Goal: Find specific page/section: Find specific page/section

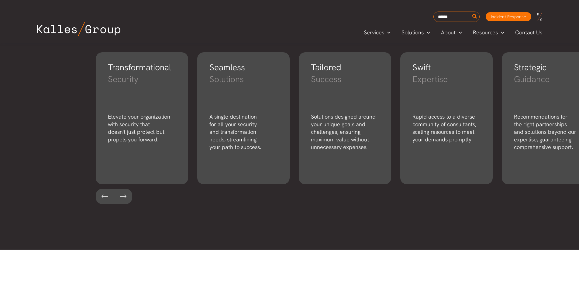
scroll to position [1012, 0]
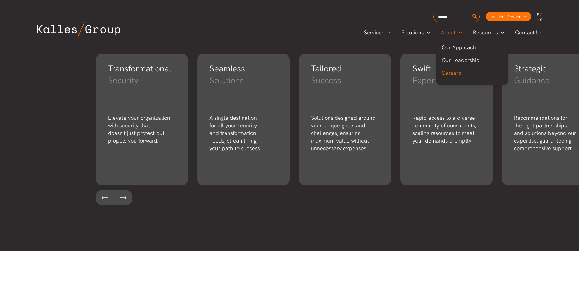
click at [452, 74] on span "Careers" at bounding box center [451, 72] width 19 height 7
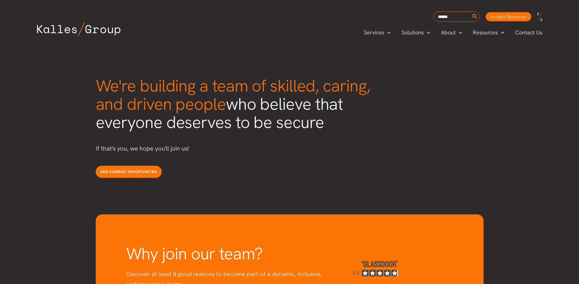
scroll to position [1528, 0]
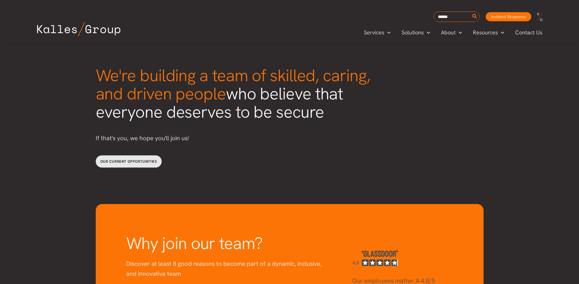
click at [141, 159] on span "Our current opportunities" at bounding box center [128, 161] width 57 height 5
click at [457, 61] on span "Our Leadership" at bounding box center [461, 60] width 38 height 7
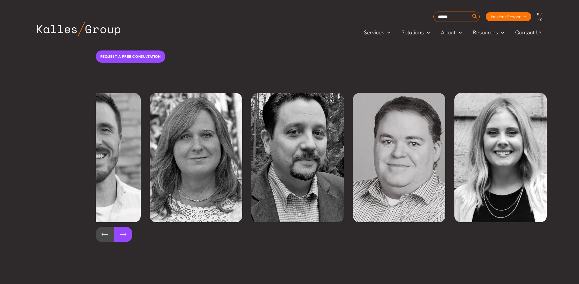
scroll to position [0, 250]
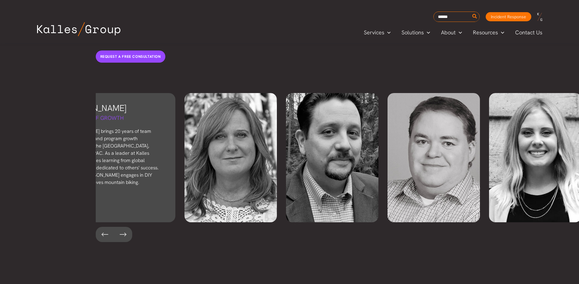
drag, startPoint x: 504, startPoint y: 179, endPoint x: 146, endPoint y: 201, distance: 358.4
click at [122, 208] on div "[PERSON_NAME] Founder & CEO [PERSON_NAME], [PERSON_NAME] Group's founder, honed…" at bounding box center [338, 167] width 484 height 149
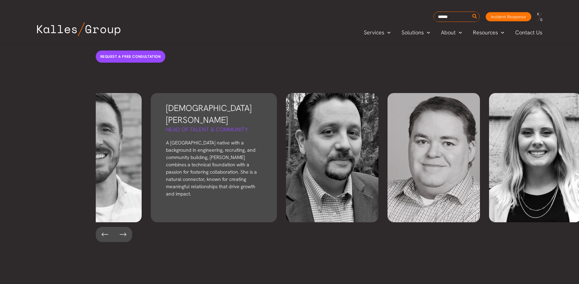
click at [210, 102] on h3 "[DEMOGRAPHIC_DATA][PERSON_NAME]" at bounding box center [214, 114] width 96 height 24
